Goal: Task Accomplishment & Management: Manage account settings

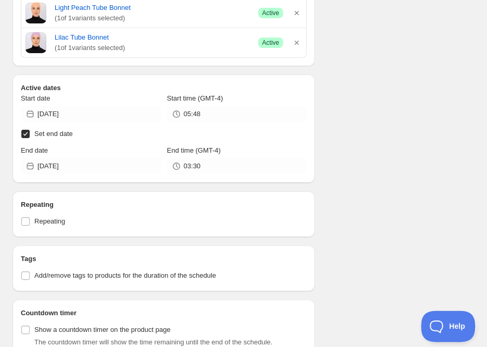
scroll to position [1125, 0]
type input "04:00"
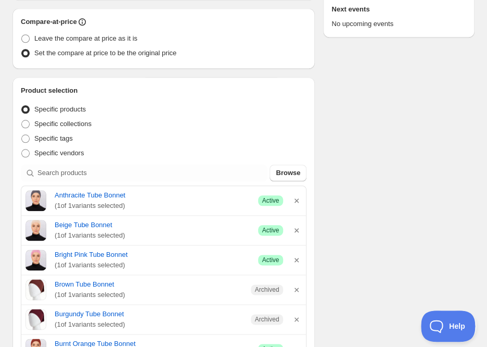
scroll to position [0, 0]
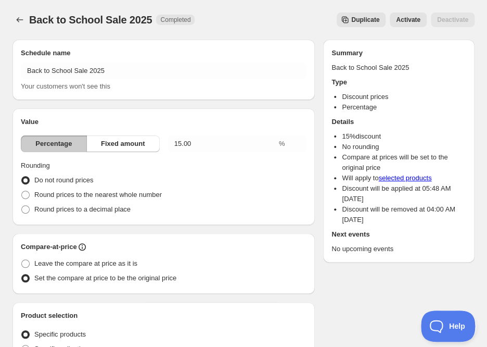
click at [273, 7] on div "Back to School Sale 2025. This page is ready Back to School Sale 2025 Completed…" at bounding box center [243, 20] width 462 height 40
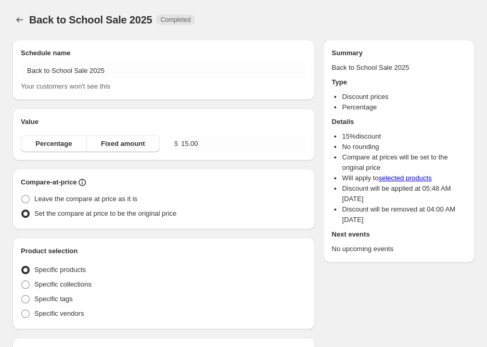
radio input "true"
checkbox input "true"
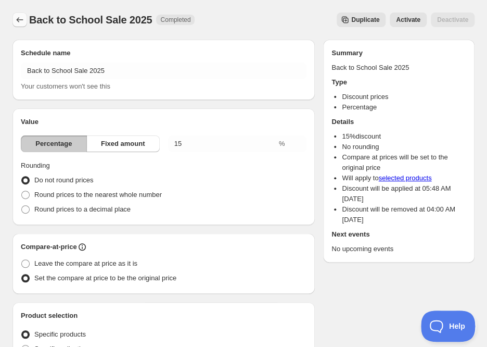
click at [17, 22] on icon "Schedules" at bounding box center [20, 20] width 10 height 10
